Goal: Task Accomplishment & Management: Use online tool/utility

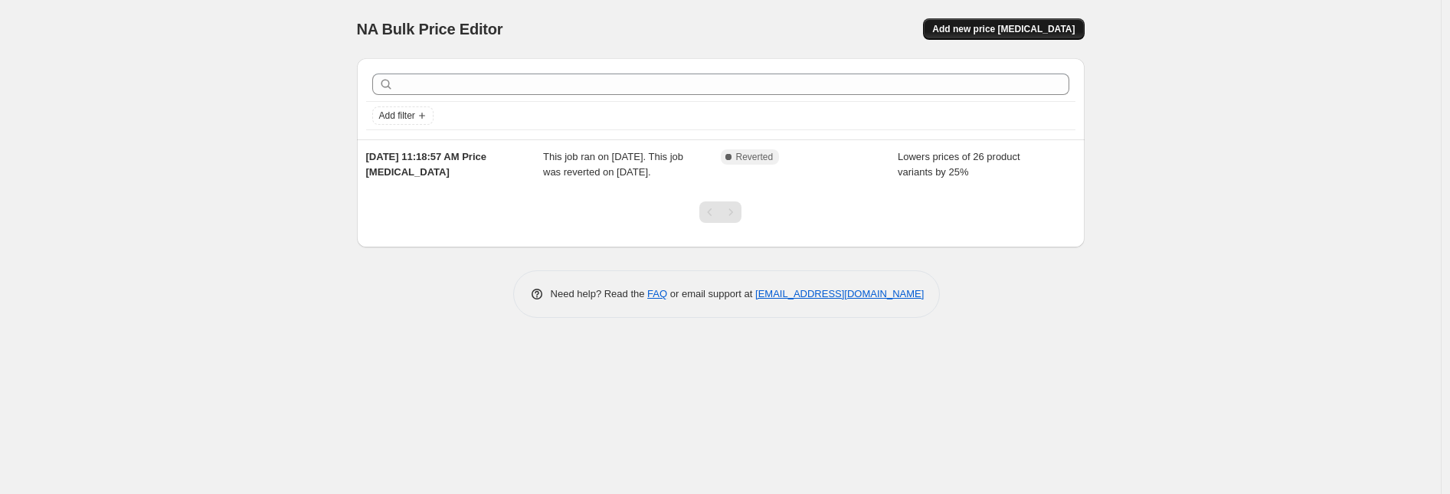
click at [1032, 23] on span "Add new price [MEDICAL_DATA]" at bounding box center [1003, 29] width 142 height 12
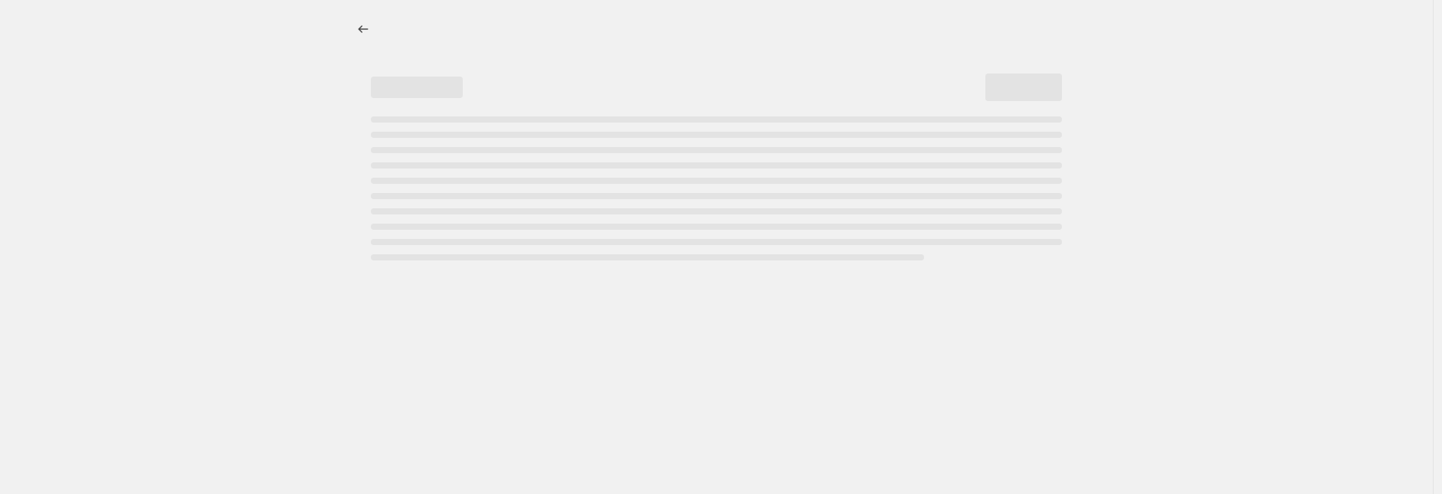
select select "percentage"
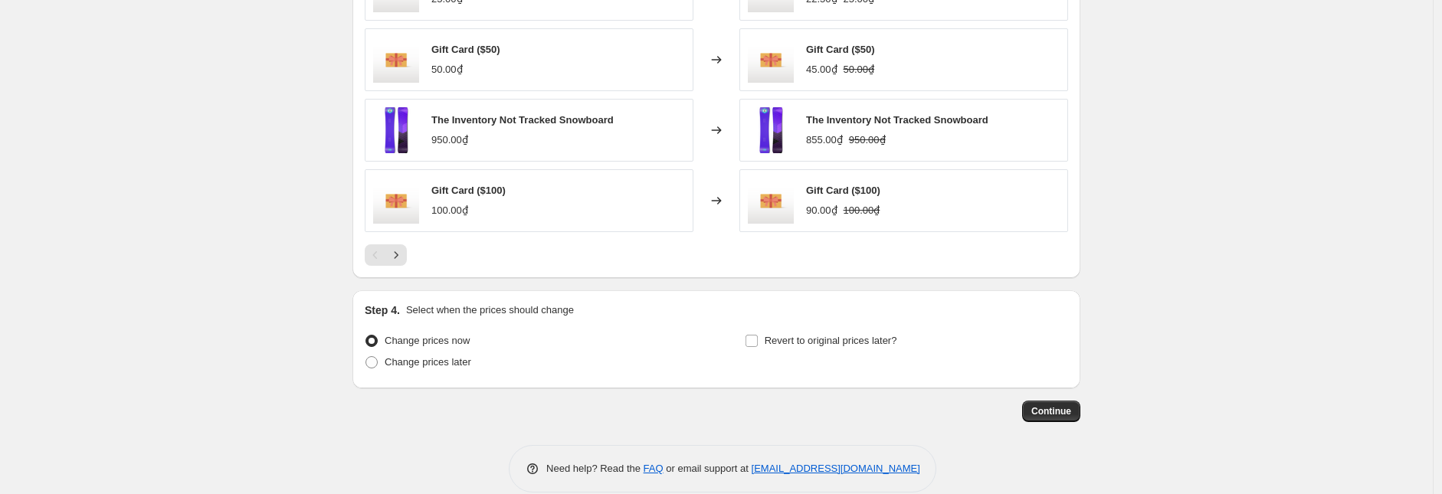
scroll to position [595, 0]
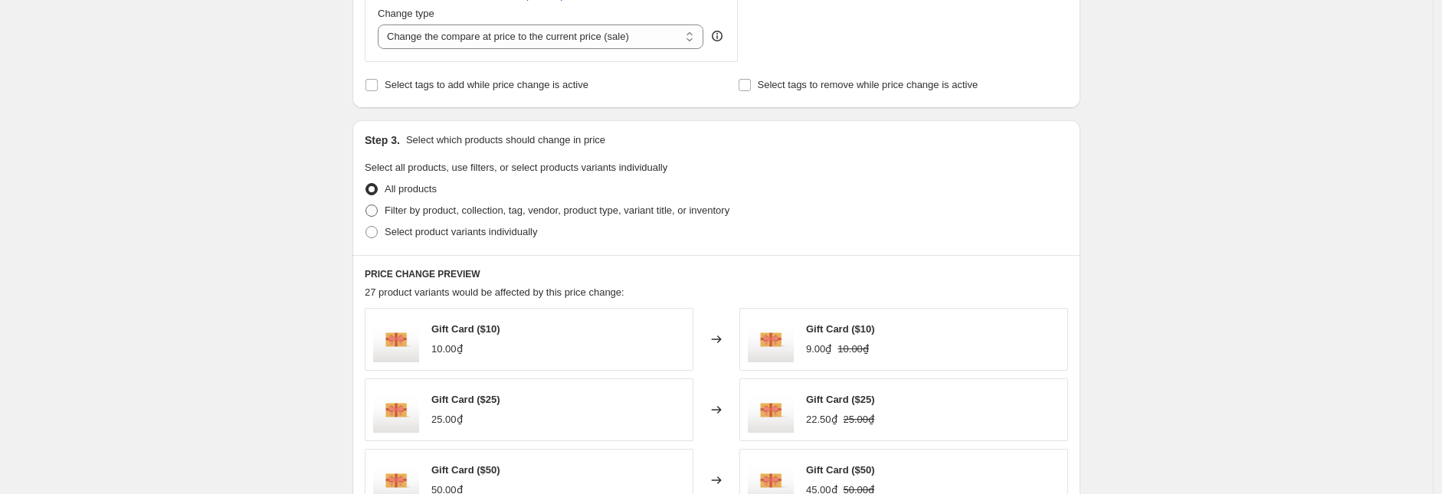
click at [410, 206] on span "Filter by product, collection, tag, vendor, product type, variant title, or inv…" at bounding box center [557, 210] width 345 height 11
click at [366, 205] on input "Filter by product, collection, tag, vendor, product type, variant title, or inv…" at bounding box center [365, 205] width 1 height 1
radio input "true"
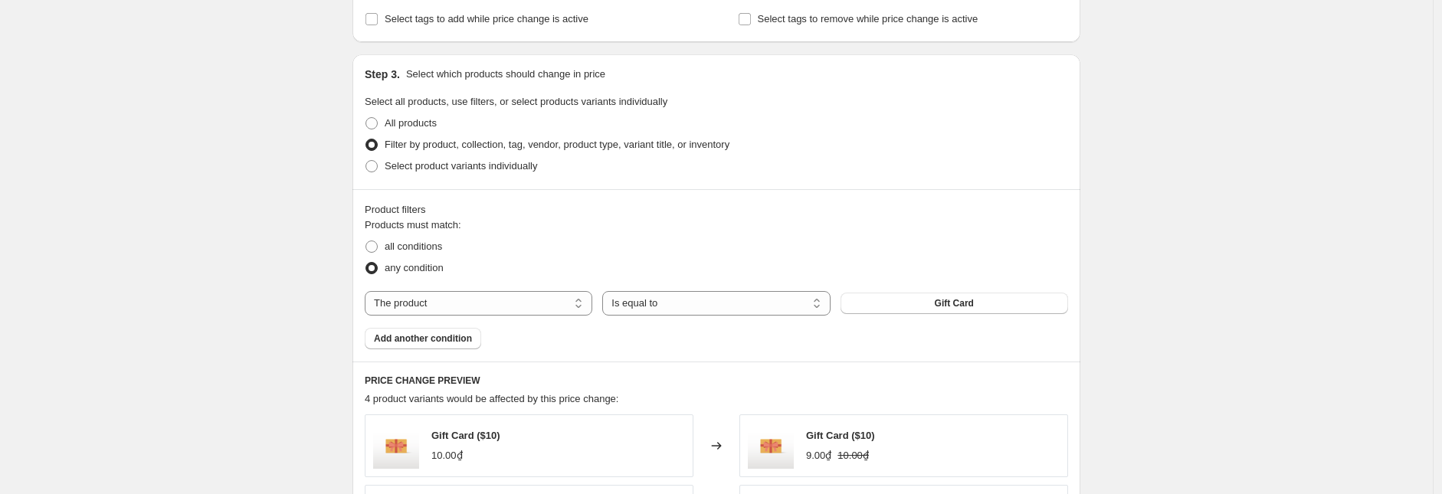
scroll to position [680, 0]
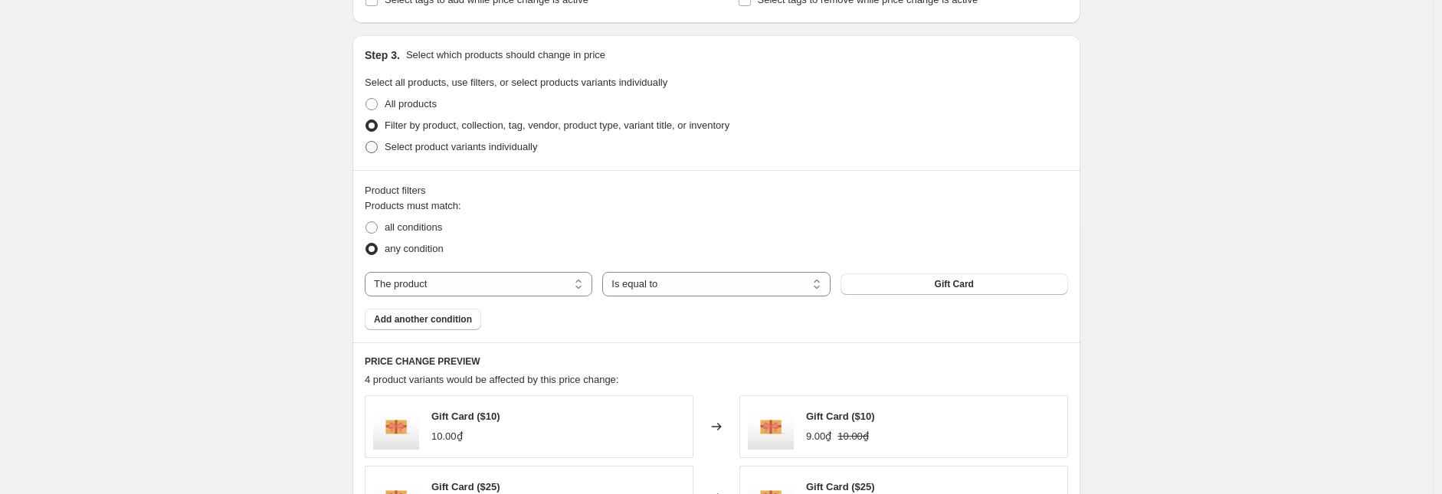
click at [488, 145] on span "Select product variants individually" at bounding box center [461, 146] width 152 height 11
click at [366, 142] on input "Select product variants individually" at bounding box center [365, 141] width 1 height 1
radio input "true"
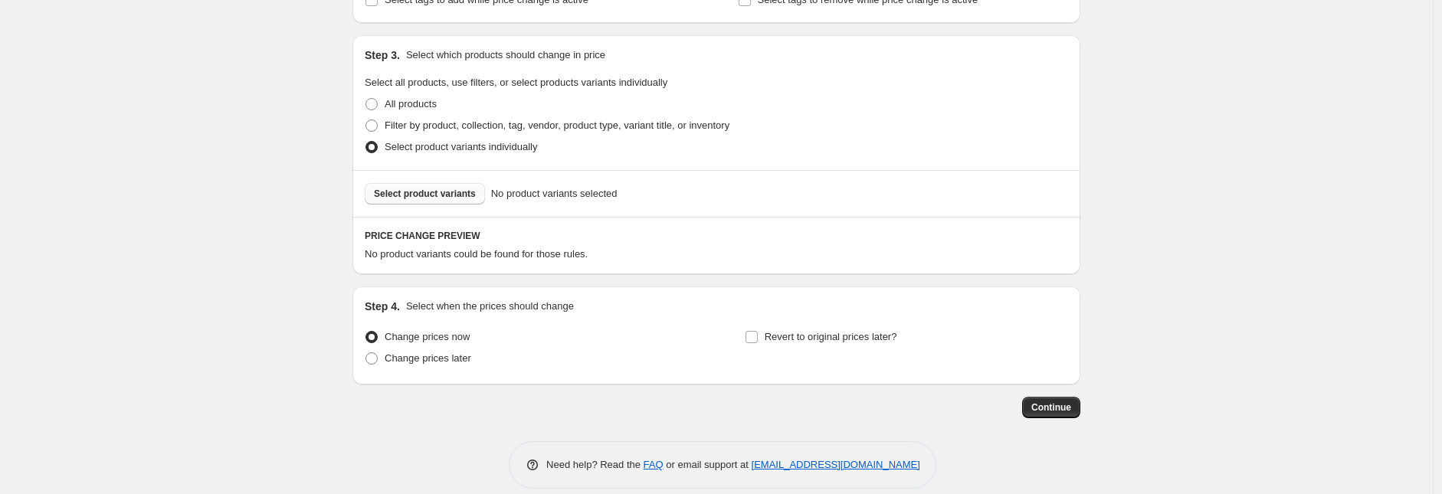
click at [465, 191] on span "Select product variants" at bounding box center [425, 194] width 102 height 12
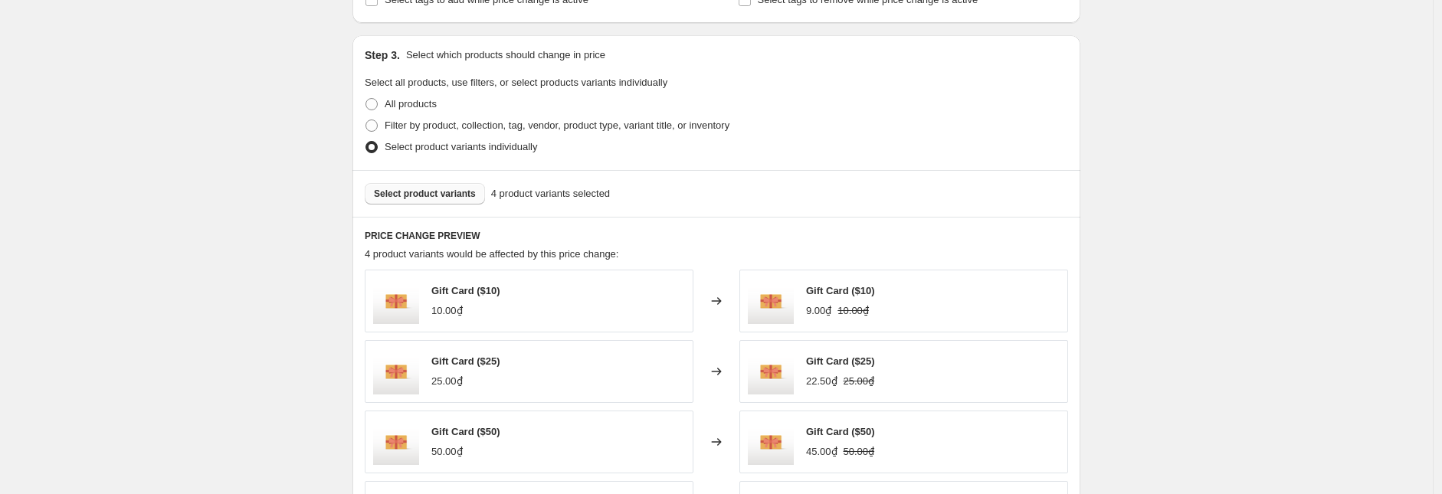
click at [424, 193] on span "Select product variants" at bounding box center [425, 194] width 102 height 12
click at [472, 195] on span "Select product variants" at bounding box center [425, 194] width 102 height 12
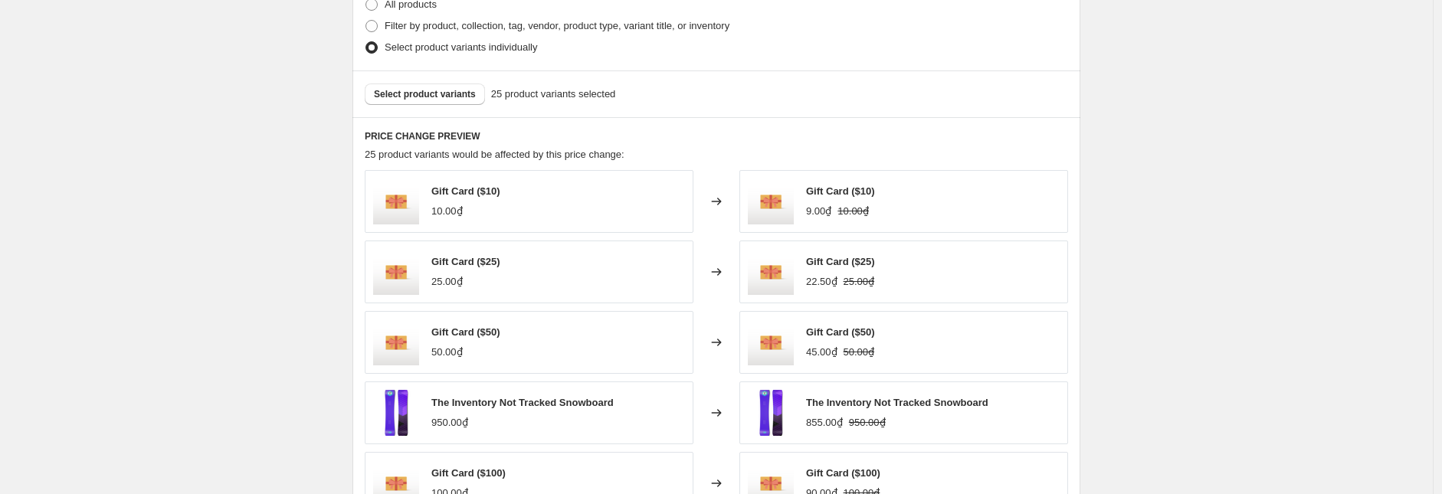
scroll to position [766, 0]
